Goal: Obtain resource: Obtain resource

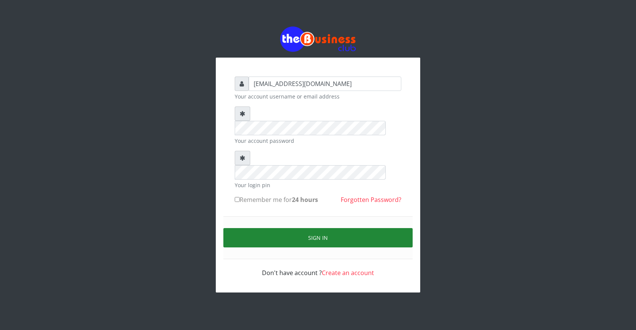
click at [314, 228] on button "Sign in" at bounding box center [317, 237] width 189 height 19
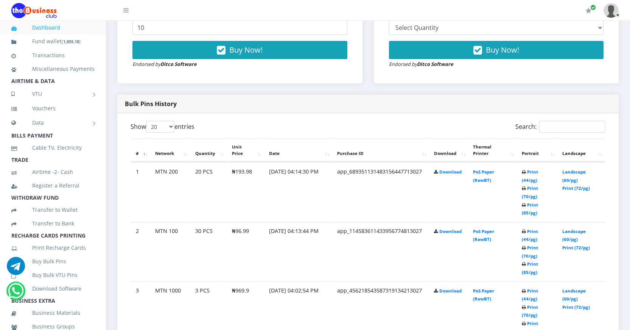
scroll to position [341, 0]
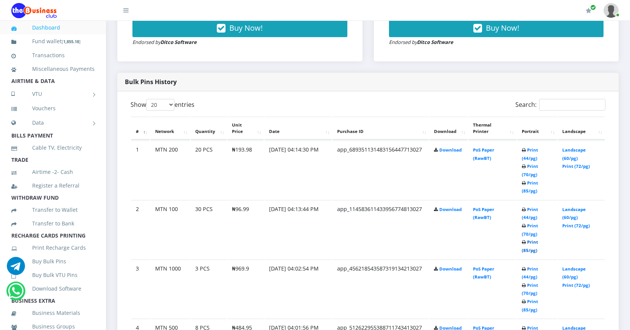
click at [527, 249] on link "Print (85/pg)" at bounding box center [530, 246] width 16 height 14
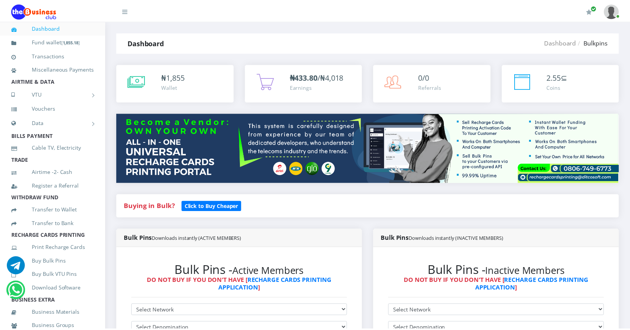
scroll to position [341, 0]
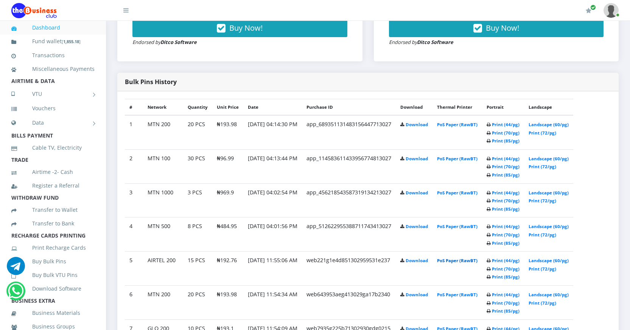
click at [477, 261] on link "PoS Paper (RawBT)" at bounding box center [457, 260] width 41 height 6
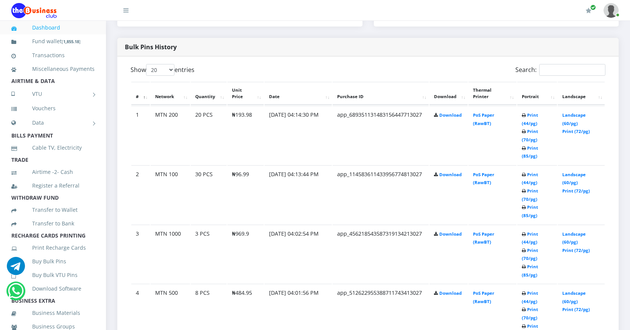
scroll to position [416, 0]
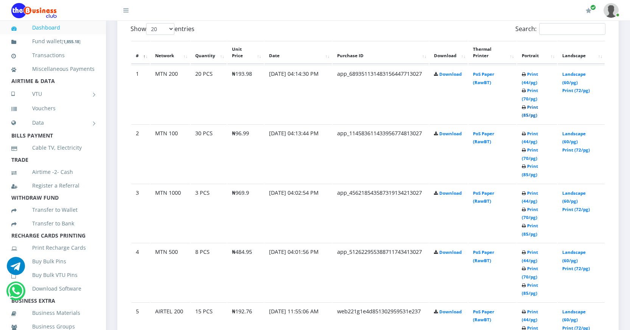
click at [527, 112] on link "Print (85/pg)" at bounding box center [530, 111] width 16 height 14
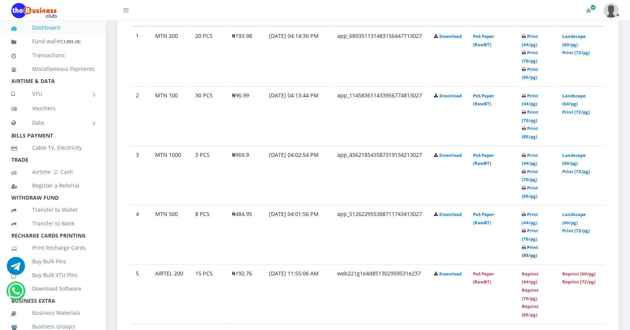
click at [525, 255] on link "Print (85/pg)" at bounding box center [530, 251] width 16 height 14
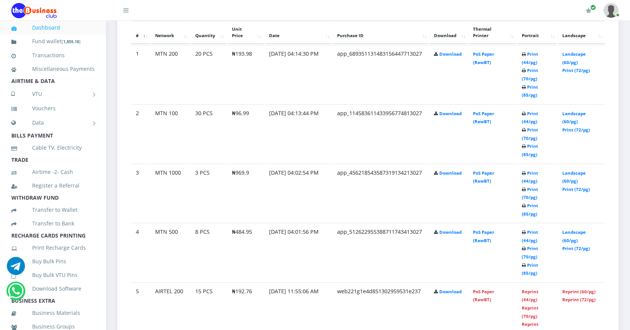
scroll to position [454, 0]
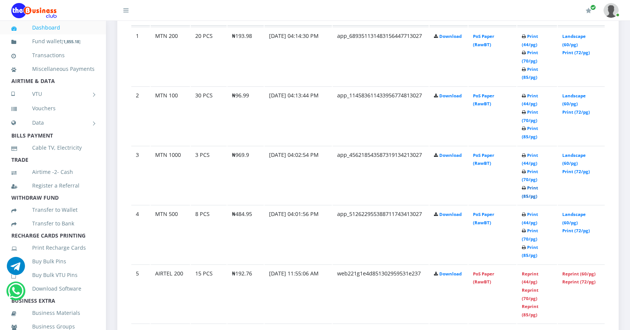
click at [526, 195] on link "Print (85/pg)" at bounding box center [530, 192] width 16 height 14
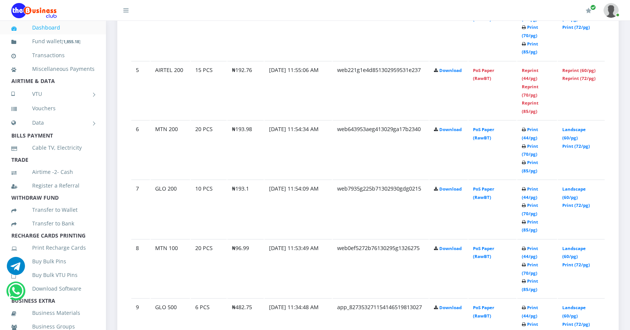
scroll to position [530, 0]
